Goal: Navigation & Orientation: Find specific page/section

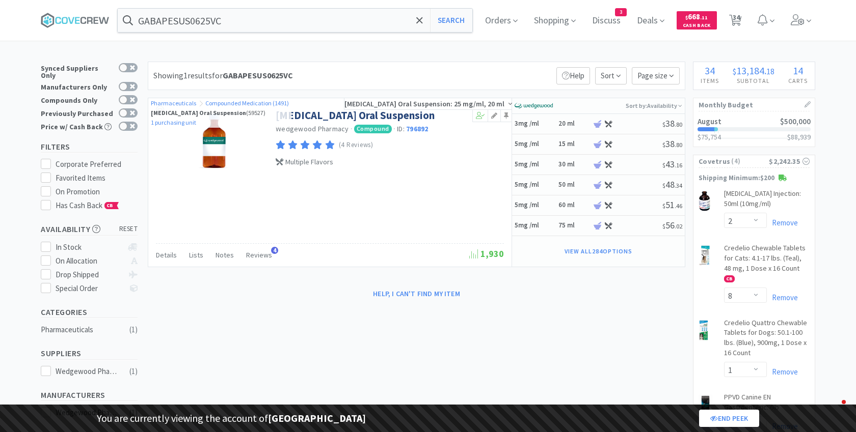
select select "2"
select select "8"
select select "1"
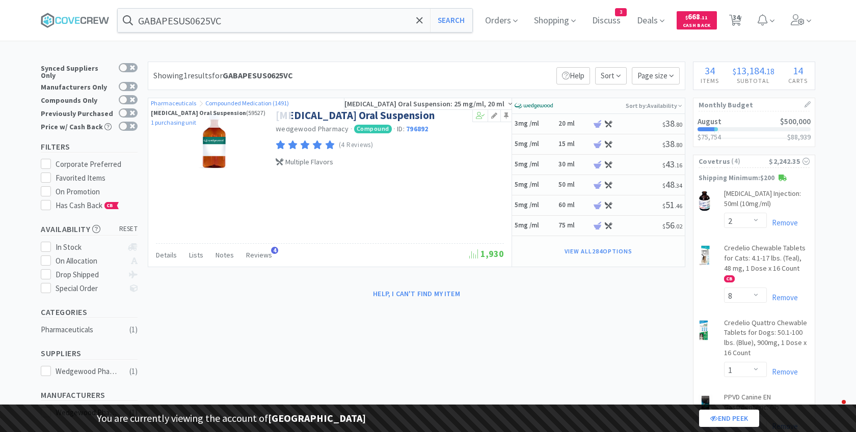
select select "1"
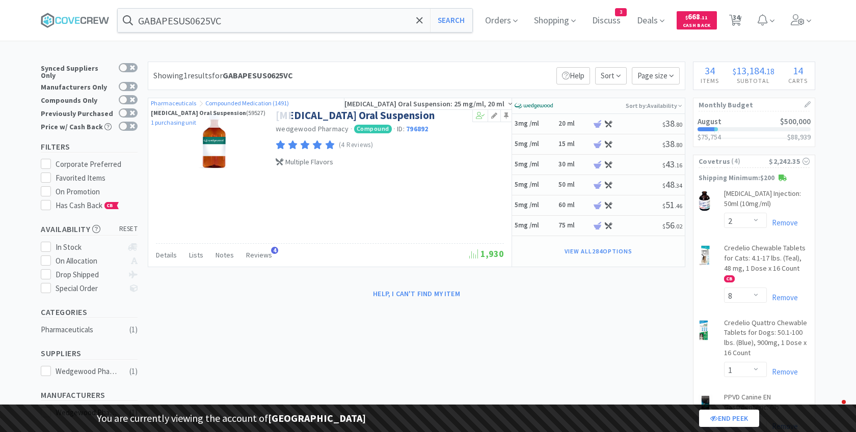
select select "2"
select select "1"
select select "5"
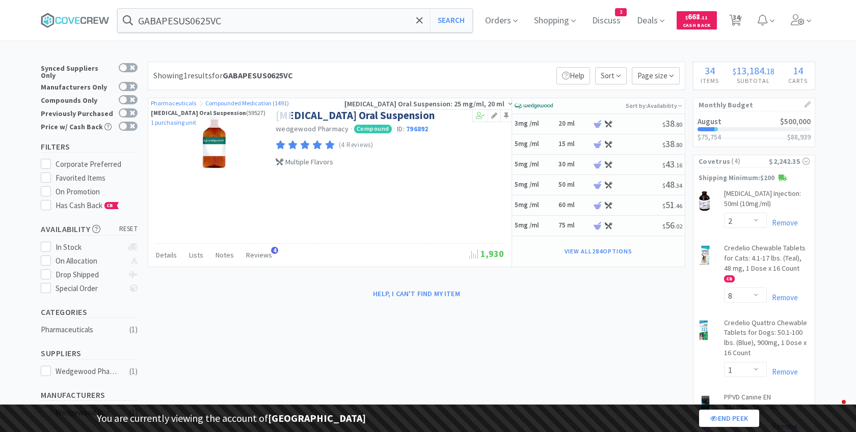
select select "2"
select select "1"
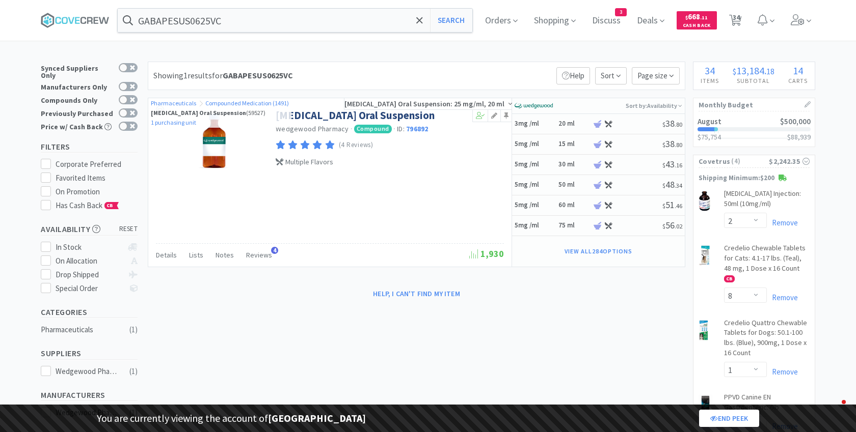
select select "2"
select select "1"
select select "2"
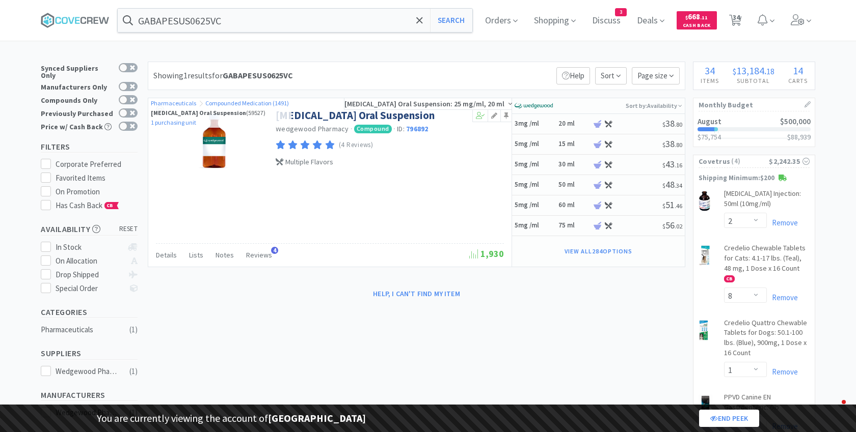
select select "1"
select select "3"
select select "1"
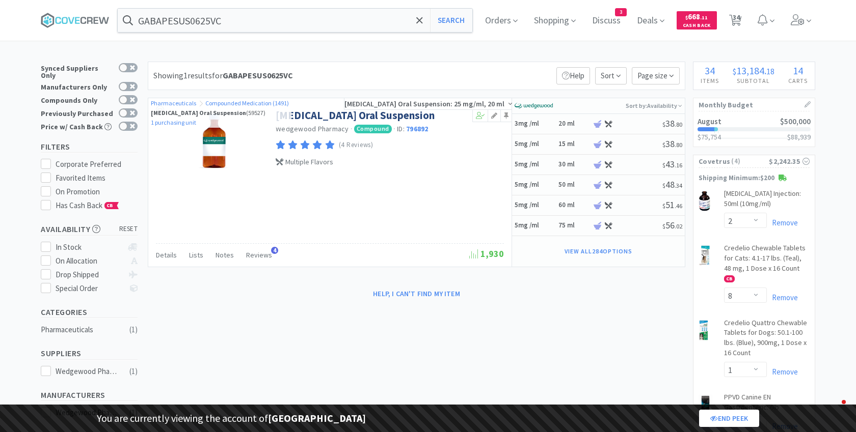
select select "2"
select select "1"
select select "5"
select select "2"
click at [793, 18] on icon at bounding box center [798, 19] width 14 height 11
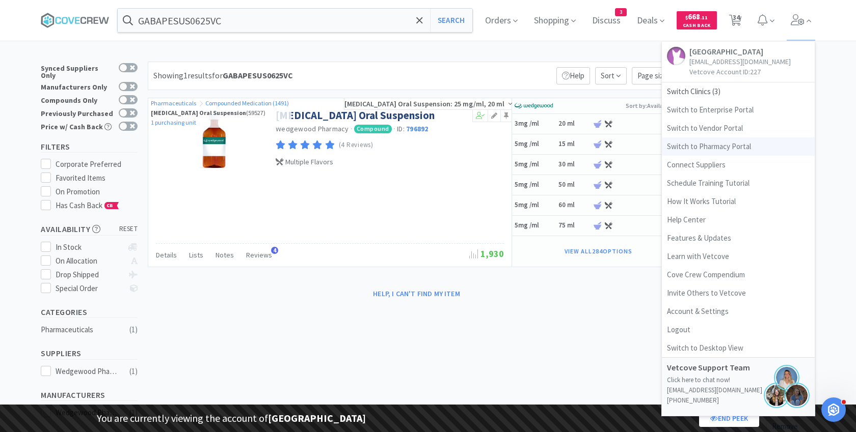
click at [715, 144] on link "Switch to Pharmacy Portal" at bounding box center [738, 147] width 153 height 18
